Goal: Transaction & Acquisition: Purchase product/service

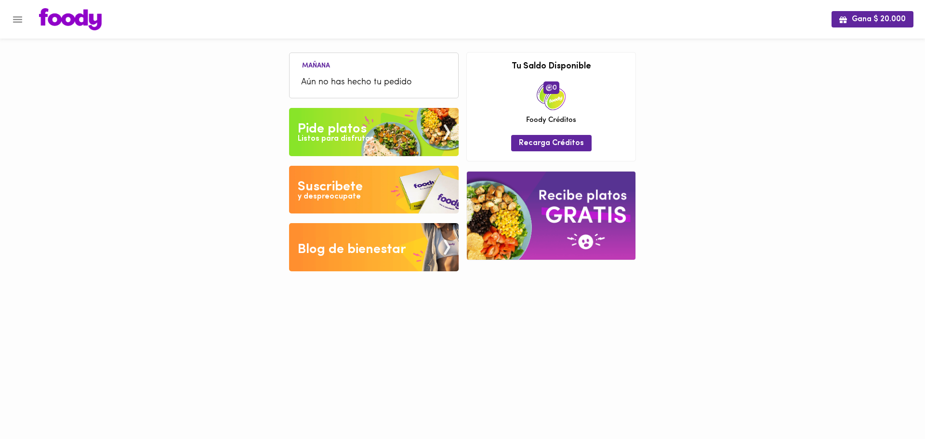
click at [399, 130] on img at bounding box center [374, 132] width 170 height 48
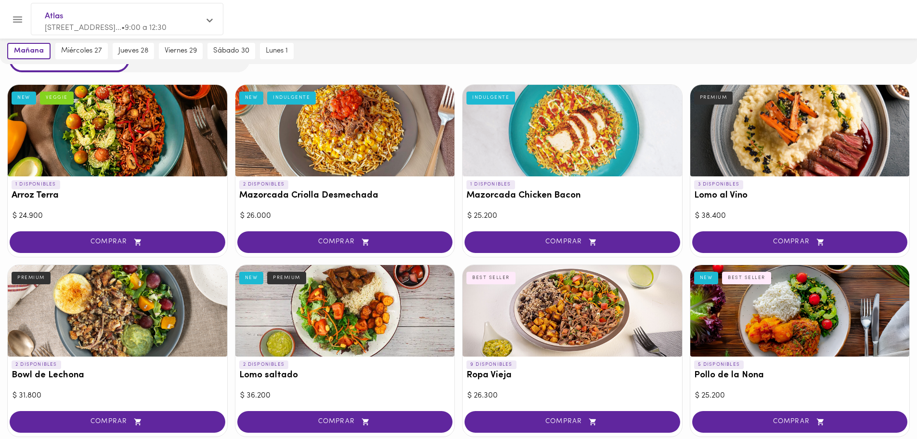
scroll to position [48, 0]
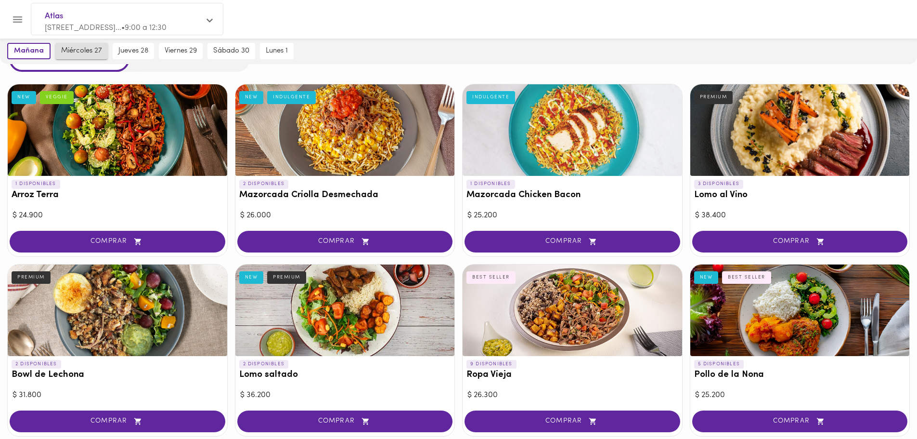
drag, startPoint x: 73, startPoint y: 50, endPoint x: 80, endPoint y: 45, distance: 9.3
click at [75, 48] on span "miércoles 27" at bounding box center [81, 51] width 41 height 9
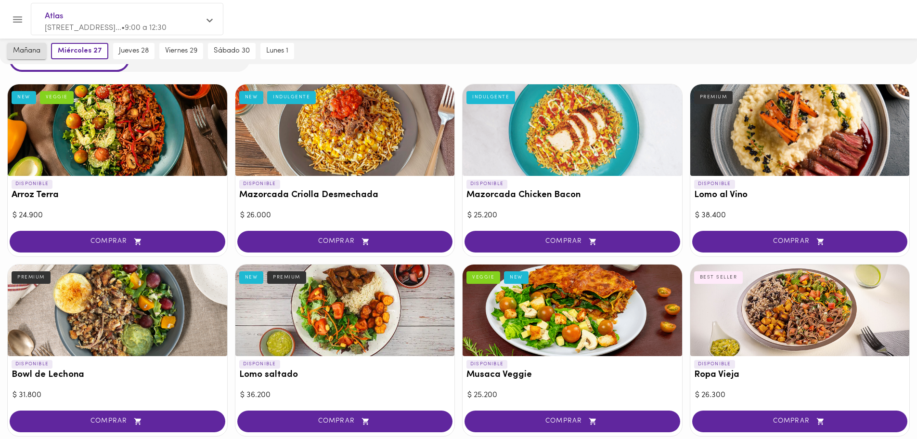
click at [24, 47] on span "mañana" at bounding box center [26, 51] width 27 height 9
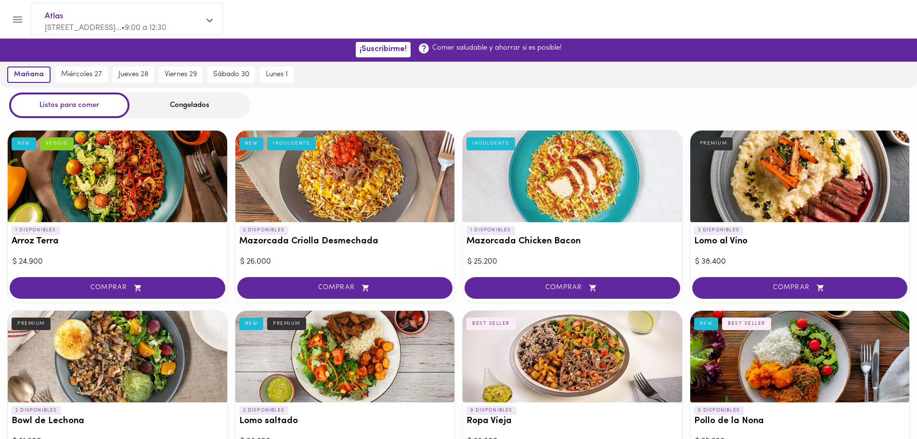
scroll to position [0, 0]
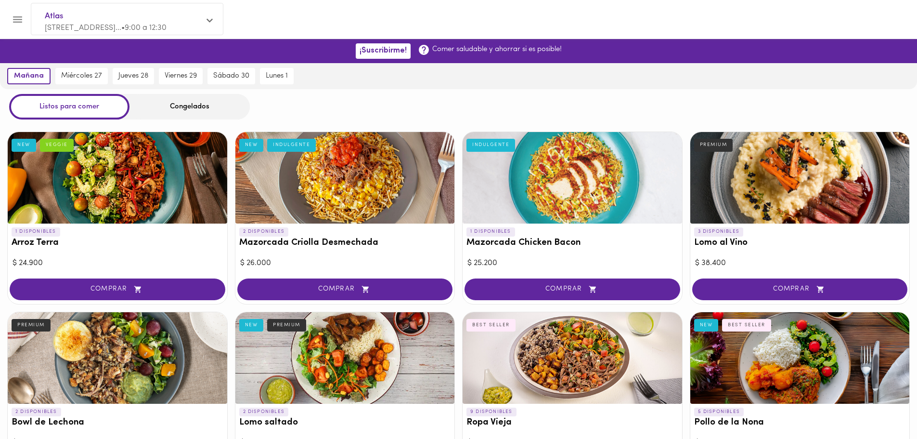
click at [169, 112] on div "Congelados" at bounding box center [190, 107] width 120 height 26
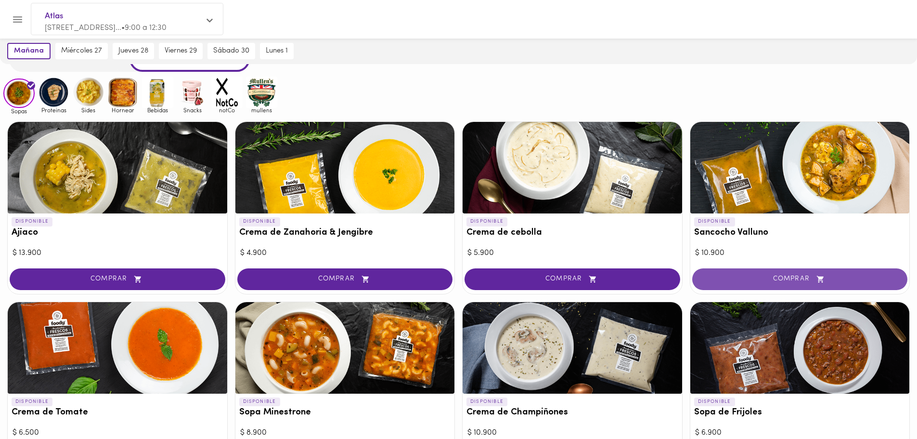
click at [749, 276] on span "COMPRAR" at bounding box center [800, 279] width 192 height 8
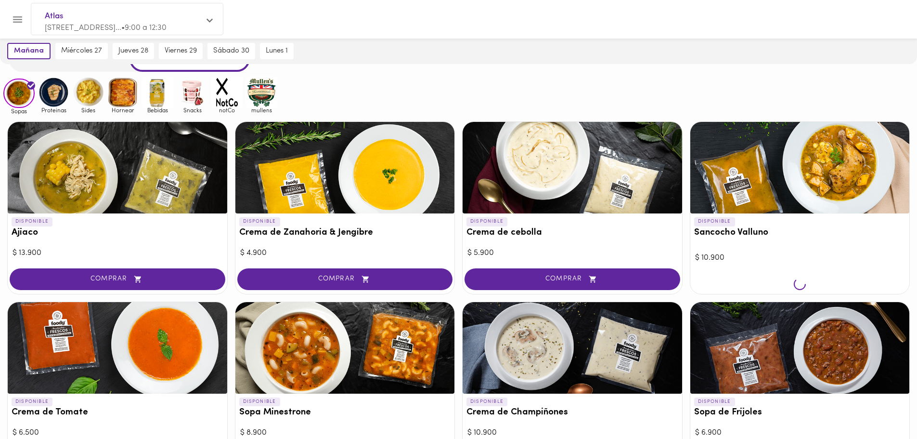
scroll to position [48, 0]
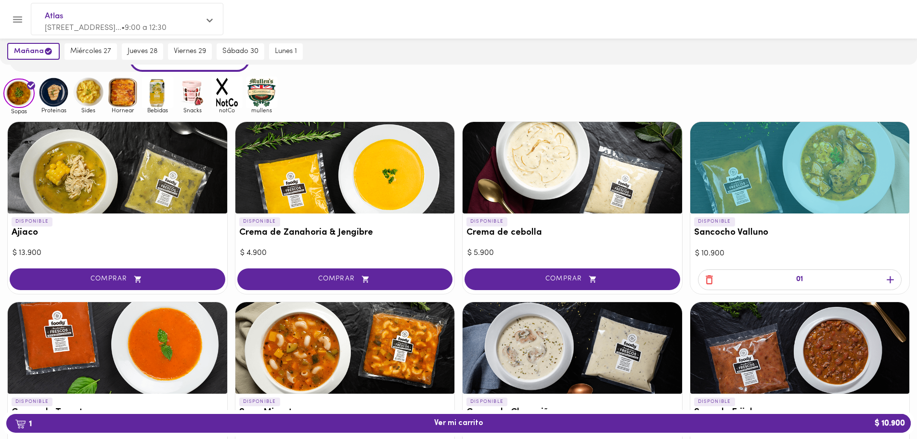
click at [886, 280] on icon "button" at bounding box center [891, 280] width 12 height 12
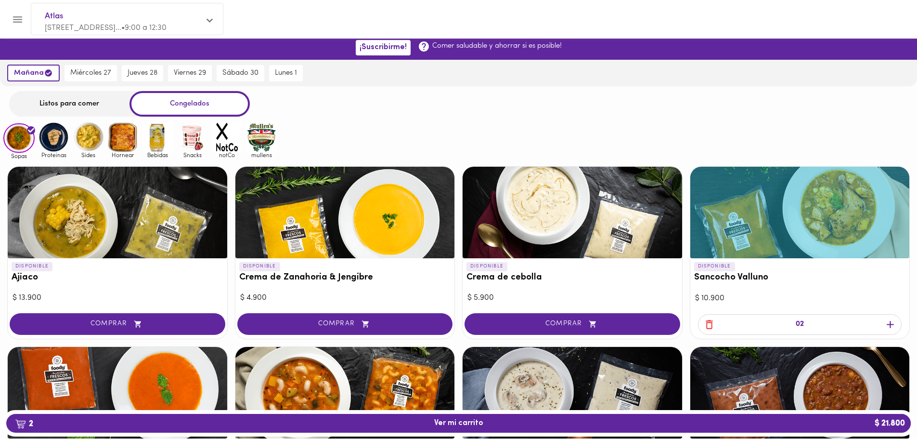
scroll to position [0, 0]
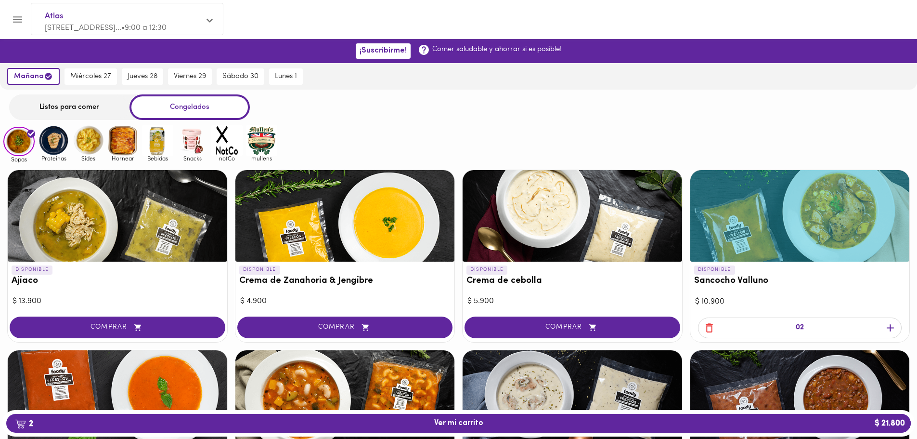
click at [58, 149] on img at bounding box center [53, 140] width 31 height 31
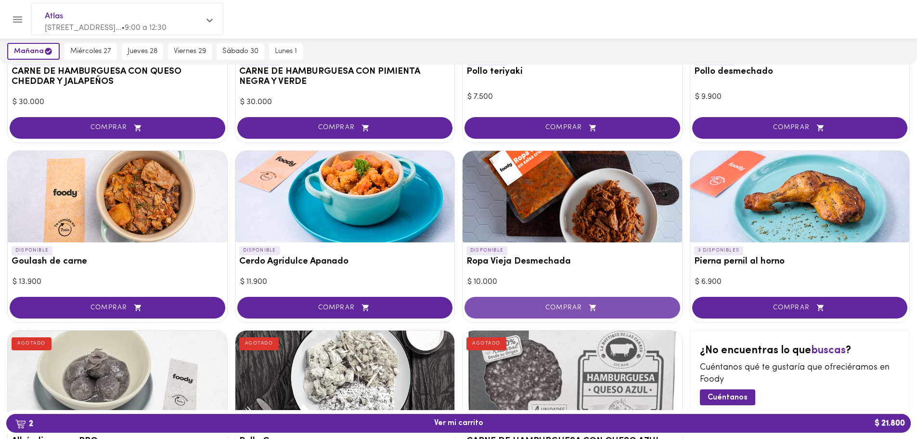
scroll to position [209, 0]
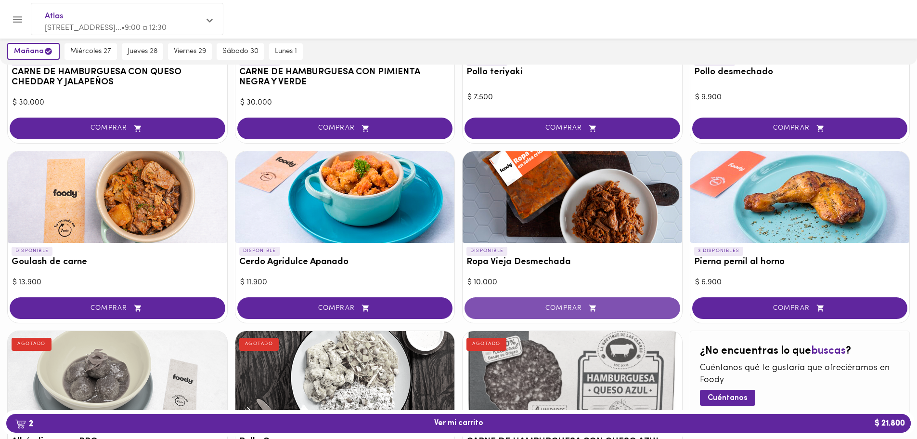
click at [527, 304] on span "COMPRAR" at bounding box center [573, 308] width 192 height 8
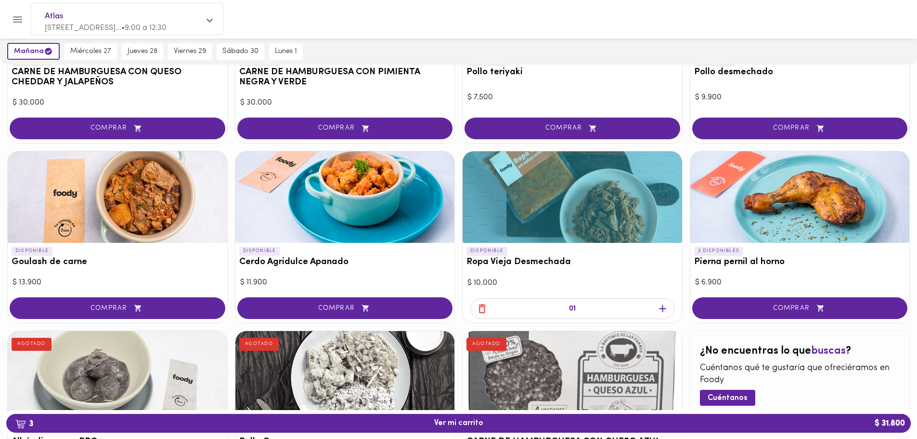
click at [661, 311] on icon "button" at bounding box center [663, 308] width 12 height 12
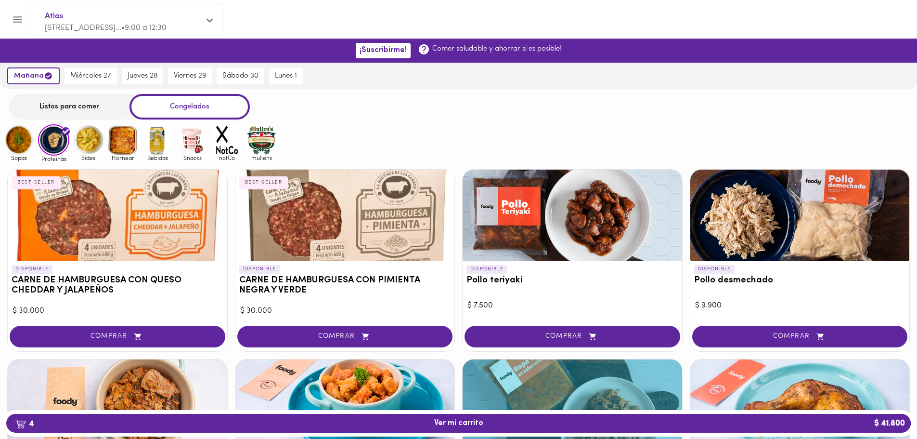
scroll to position [0, 0]
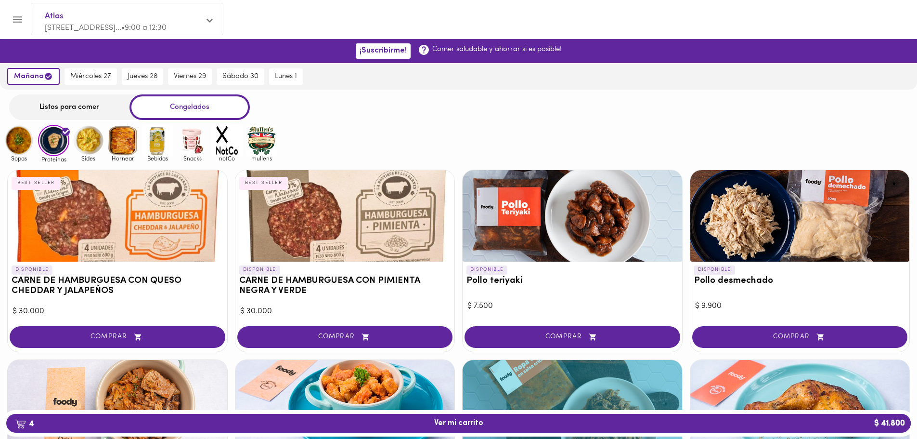
click at [35, 104] on div "Listos para comer" at bounding box center [69, 107] width 120 height 26
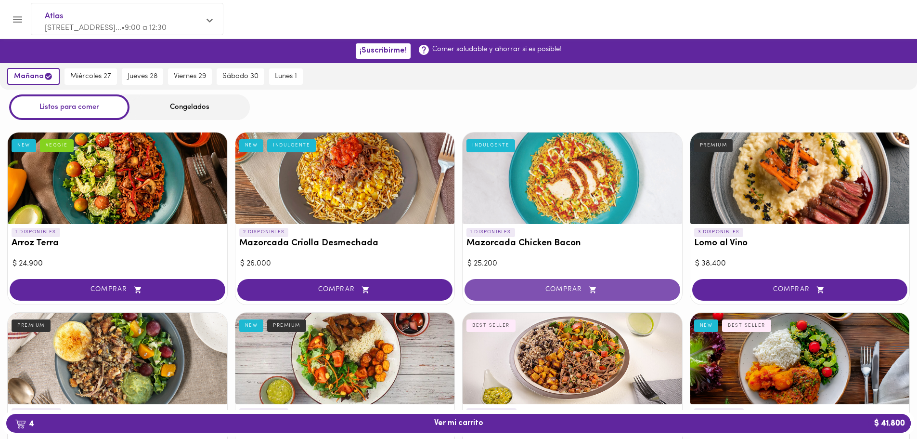
click at [507, 288] on span "COMPRAR" at bounding box center [573, 290] width 192 height 8
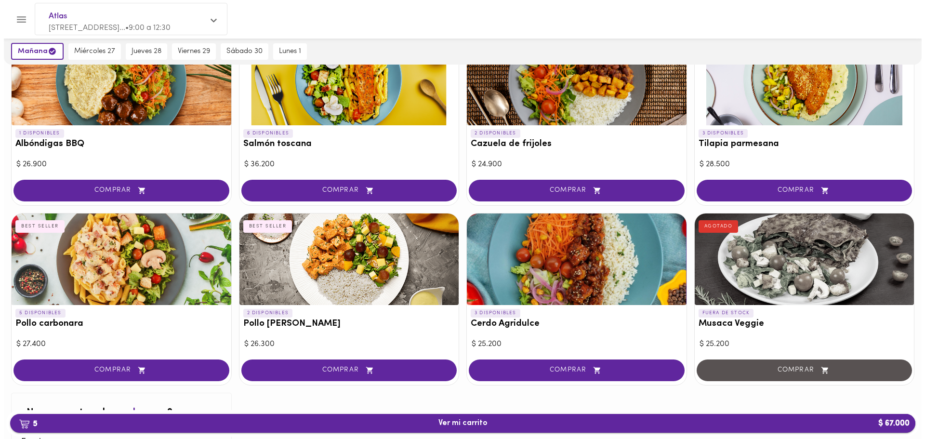
scroll to position [818, 0]
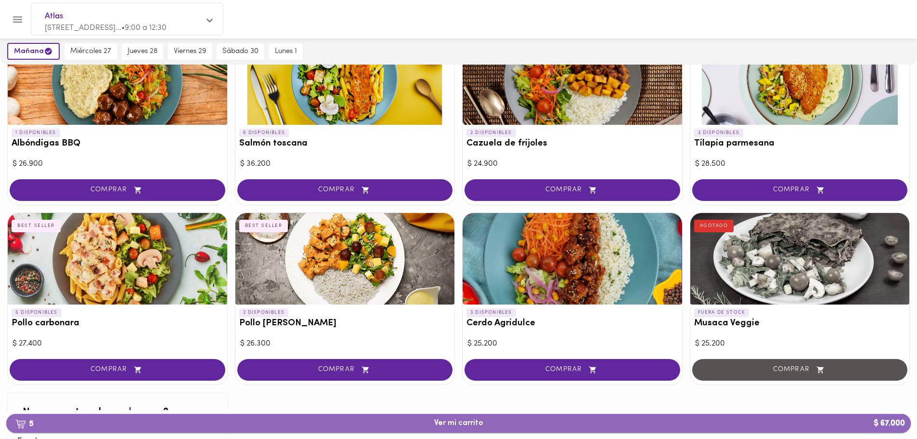
click at [550, 423] on span "5 Ver mi carrito $ 67.000" at bounding box center [458, 422] width 889 height 9
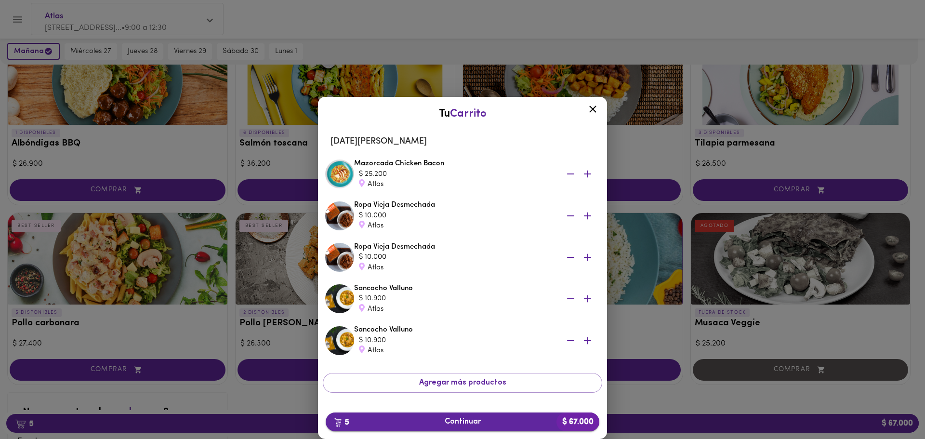
click at [509, 423] on span "5 Continuar $ 67.000" at bounding box center [462, 421] width 258 height 9
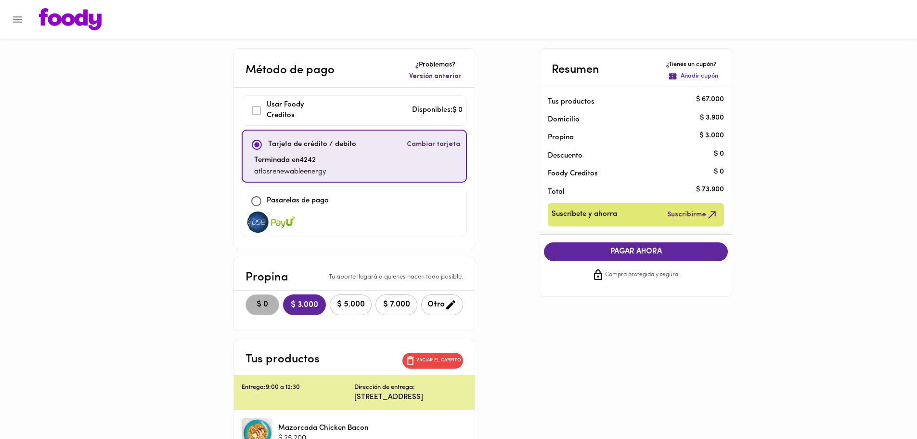
click at [246, 302] on button "$ 0" at bounding box center [263, 304] width 34 height 21
click at [625, 255] on span "PAGAR AHORA" at bounding box center [636, 251] width 165 height 9
